Goal: Information Seeking & Learning: Learn about a topic

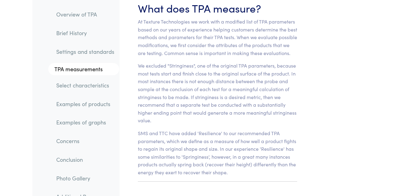
scroll to position [4398, 0]
click at [196, 132] on section "Chapter IV What does TPA measure? At Texture Technologies we work with a modifi…" at bounding box center [217, 81] width 189 height 223
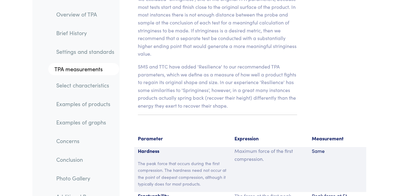
scroll to position [4468, 0]
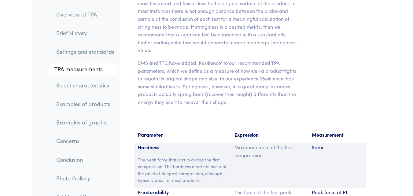
click at [196, 156] on p "The peak force that occurs during the first compression. The hardness need not …" at bounding box center [182, 170] width 89 height 28
click at [212, 143] on p "Hardness" at bounding box center [182, 147] width 89 height 8
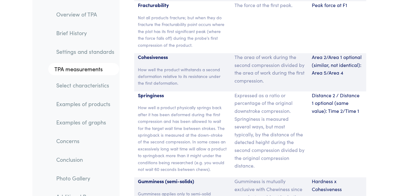
scroll to position [4655, 0]
drag, startPoint x: 139, startPoint y: 48, endPoint x: 192, endPoint y: 63, distance: 54.5
click at [192, 91] on div "Springiness How well a product physically springs back after it has been deform…" at bounding box center [182, 134] width 97 height 86
click at [192, 104] on p "How well a product physically springs back after it has been deformed during th…" at bounding box center [182, 138] width 89 height 68
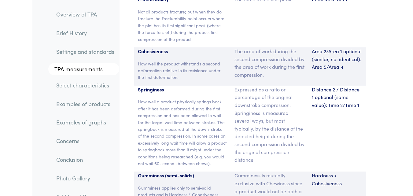
scroll to position [4661, 0]
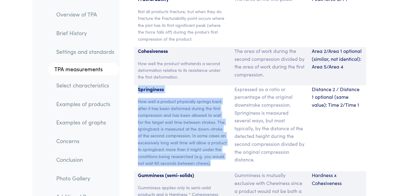
drag, startPoint x: 138, startPoint y: 40, endPoint x: 210, endPoint y: 116, distance: 104.9
click at [210, 116] on div "Springiness How well a product physically springs back after it has been deform…" at bounding box center [182, 128] width 97 height 86
copy div "Springiness How well a product physically springs back after it has been deform…"
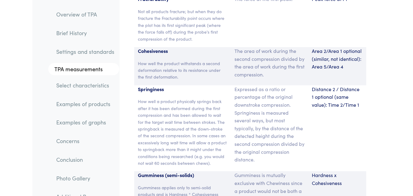
click at [232, 87] on div "Expressed as a ratio or percentage of the original downstroke compression. Spri…" at bounding box center [269, 128] width 77 height 86
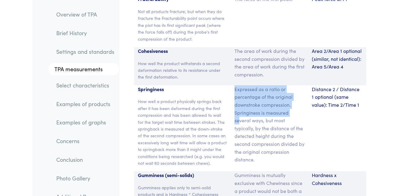
drag, startPoint x: 235, startPoint y: 44, endPoint x: 240, endPoint y: 73, distance: 30.1
click at [240, 85] on p "Expressed as a ratio or percentage of the original downstroke compression. Spri…" at bounding box center [269, 124] width 70 height 78
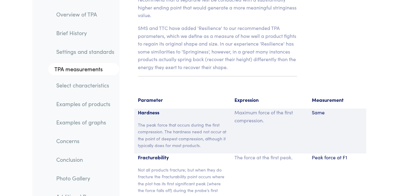
scroll to position [4502, 0]
drag, startPoint x: 237, startPoint y: 52, endPoint x: 253, endPoint y: 54, distance: 16.1
click at [253, 96] on p "Expression" at bounding box center [269, 100] width 70 height 8
click at [140, 96] on p "Parameter" at bounding box center [182, 100] width 89 height 8
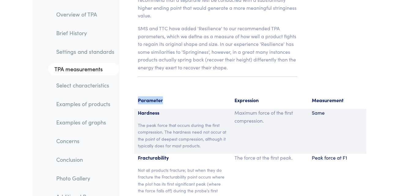
drag, startPoint x: 138, startPoint y: 54, endPoint x: 162, endPoint y: 53, distance: 24.2
click at [162, 96] on p "Parameter" at bounding box center [182, 100] width 89 height 8
copy p "Parameter"
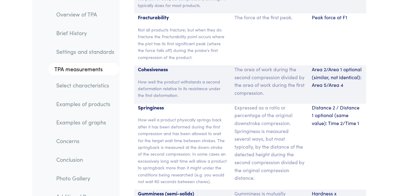
scroll to position [4636, 0]
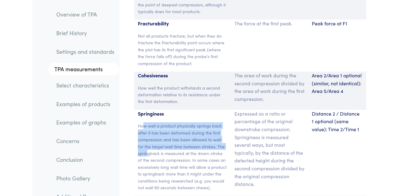
drag, startPoint x: 148, startPoint y: 106, endPoint x: 144, endPoint y: 81, distance: 25.1
click at [144, 122] on p "How well a product physically springs back after it has been deformed during th…" at bounding box center [182, 156] width 89 height 68
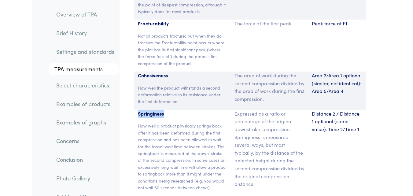
drag, startPoint x: 138, startPoint y: 67, endPoint x: 165, endPoint y: 68, distance: 26.6
click at [165, 110] on p "Springiness" at bounding box center [182, 114] width 89 height 8
copy p "Springiness"
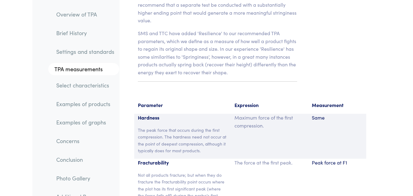
scroll to position [4497, 0]
drag, startPoint x: 235, startPoint y: 59, endPoint x: 260, endPoint y: 59, distance: 24.8
click at [260, 102] on p "Expression" at bounding box center [269, 106] width 70 height 8
copy p "Expression"
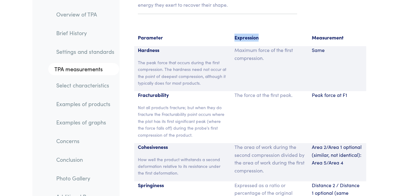
scroll to position [4565, 0]
click at [220, 156] on p "How well the product withstands a second deformation relative to its resistance…" at bounding box center [182, 166] width 89 height 20
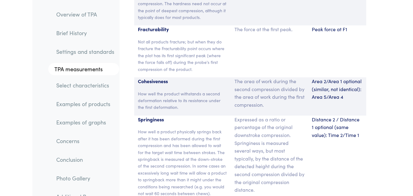
scroll to position [4631, 0]
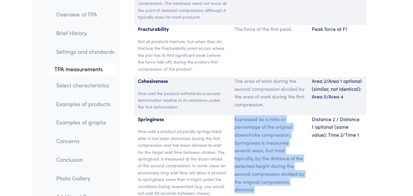
drag, startPoint x: 235, startPoint y: 72, endPoint x: 256, endPoint y: 143, distance: 73.3
click at [256, 143] on p "Expressed as a ratio or percentage of the original downstroke compression. Spri…" at bounding box center [269, 154] width 70 height 78
copy p "Expressed as a ratio or percentage of the original downstroke compression. Spri…"
click at [240, 115] on p "Expressed as a ratio or percentage of the original downstroke compression. Spri…" at bounding box center [269, 154] width 70 height 78
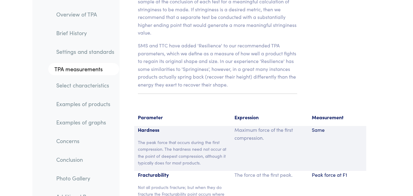
scroll to position [4485, 0]
drag, startPoint x: 312, startPoint y: 69, endPoint x: 344, endPoint y: 72, distance: 31.9
click at [344, 114] on p "Measurement" at bounding box center [337, 118] width 51 height 8
copy p "Measurement"
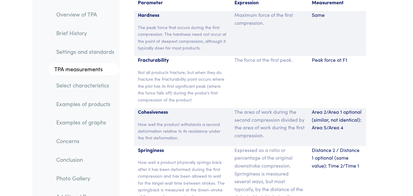
scroll to position [4600, 0]
click at [245, 146] on p "Expressed as a ratio or percentage of the original downstroke compression. Spri…" at bounding box center [269, 185] width 70 height 78
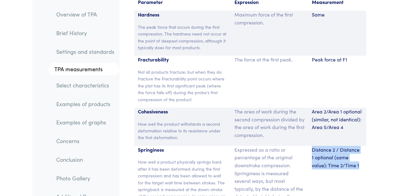
drag, startPoint x: 312, startPoint y: 101, endPoint x: 345, endPoint y: 120, distance: 37.8
click at [345, 146] on p "Distance 2 / Distance 1 optional (same value): Time 2/Time 1" at bounding box center [337, 158] width 51 height 24
copy p "Distance 2 / Distance 1 optional (same value): Time 2/Time 1"
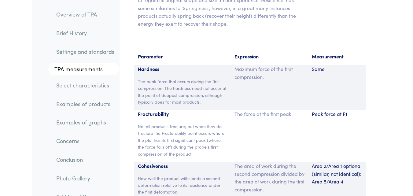
scroll to position [4546, 0]
drag, startPoint x: 183, startPoint y: 113, endPoint x: 162, endPoint y: 76, distance: 42.3
click at [162, 110] on div "Fracturability Not all products fracture; but when they do fracture the Fractur…" at bounding box center [182, 136] width 97 height 52
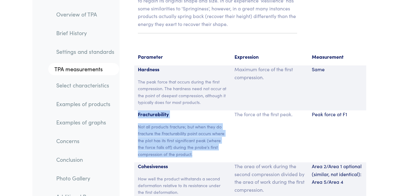
drag, startPoint x: 138, startPoint y: 67, endPoint x: 195, endPoint y: 106, distance: 68.4
click at [195, 110] on div "Fracturability Not all products fracture; but when they do fracture the Fractur…" at bounding box center [182, 136] width 97 height 52
copy div "Fracturability Not all products fracture; but when they do fracture the Fractur…"
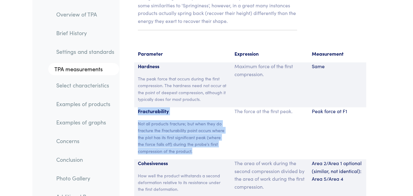
scroll to position [4549, 0]
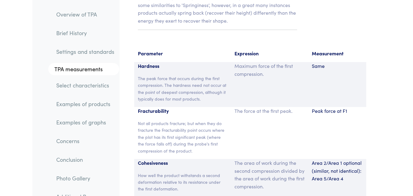
click at [236, 107] on p "The force at the first peak." at bounding box center [269, 111] width 70 height 8
drag, startPoint x: 236, startPoint y: 64, endPoint x: 286, endPoint y: 65, distance: 49.2
click at [286, 107] on p "The force at the first peak." at bounding box center [269, 111] width 70 height 8
copy p "The force at the first peak"
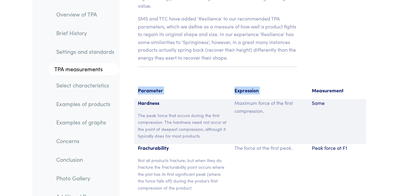
scroll to position [4470, 0]
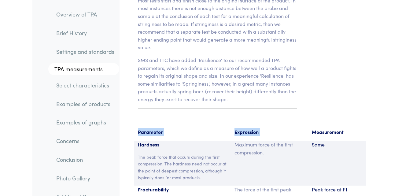
drag, startPoint x: 313, startPoint y: 6, endPoint x: 337, endPoint y: 49, distance: 49.1
drag, startPoint x: 313, startPoint y: 84, endPoint x: 346, endPoint y: 85, distance: 32.4
click at [346, 128] on p "Measurement" at bounding box center [337, 132] width 51 height 8
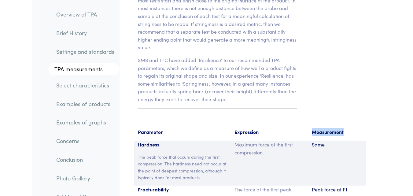
copy p "Measurement"
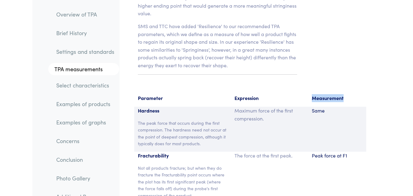
scroll to position [4509, 0]
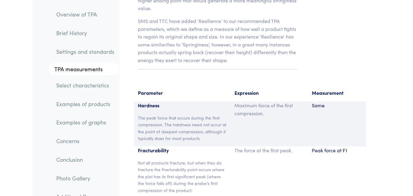
click at [287, 146] on div "The force at the first peak." at bounding box center [269, 172] width 77 height 52
drag, startPoint x: 312, startPoint y: 103, endPoint x: 347, endPoint y: 106, distance: 35.6
click at [347, 146] on p "Peak force at F1" at bounding box center [337, 150] width 51 height 8
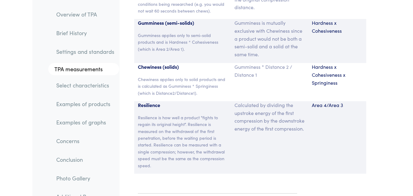
scroll to position [4818, 0]
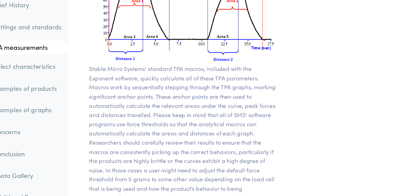
scroll to position [5051, 0]
click at [259, 116] on p "Stable Micro Systems' standard TPA macros, included with the Exponent software,…" at bounding box center [217, 141] width 159 height 117
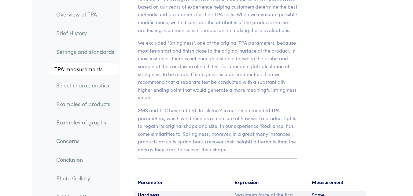
scroll to position [4420, 0]
